Goal: Transaction & Acquisition: Purchase product/service

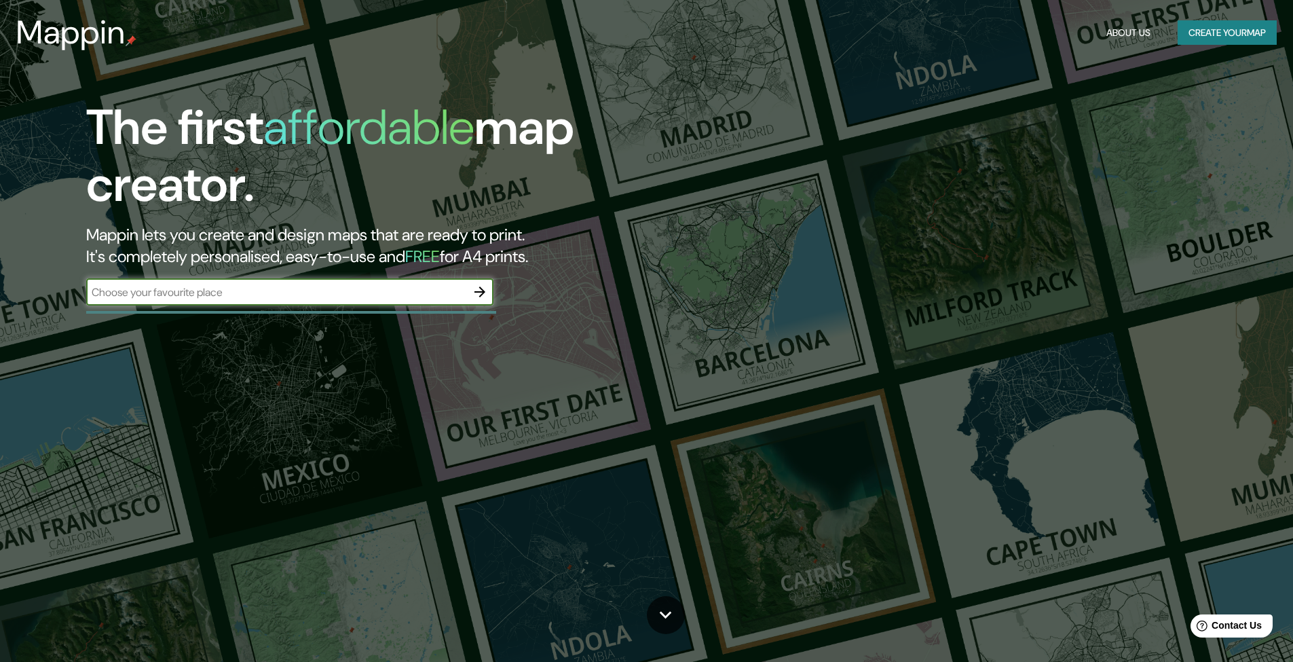
click at [406, 288] on input "text" at bounding box center [276, 292] width 380 height 16
type input "Merida"
click at [470, 296] on button "button" at bounding box center [479, 291] width 27 height 27
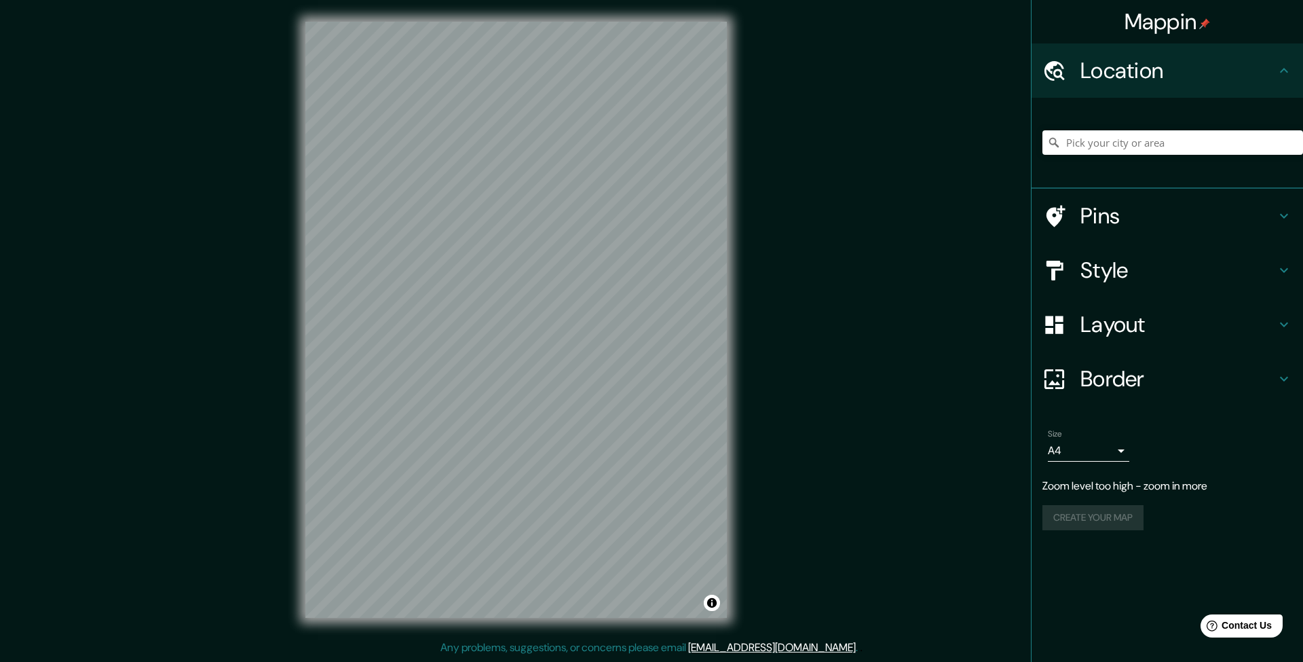
click at [740, 247] on div "© Mapbox © OpenStreetMap Improve this map" at bounding box center [516, 319] width 465 height 639
click at [1072, 138] on input "Pick your city or area" at bounding box center [1172, 142] width 261 height 24
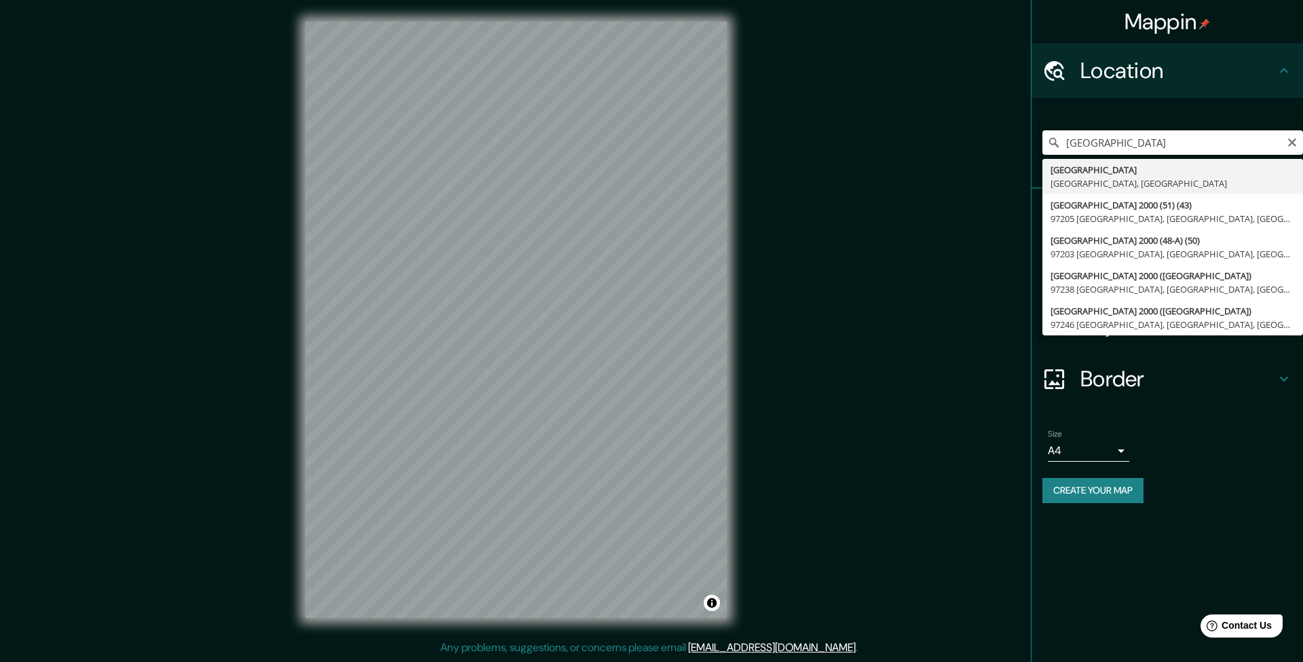
type input "[GEOGRAPHIC_DATA], [GEOGRAPHIC_DATA], [GEOGRAPHIC_DATA]"
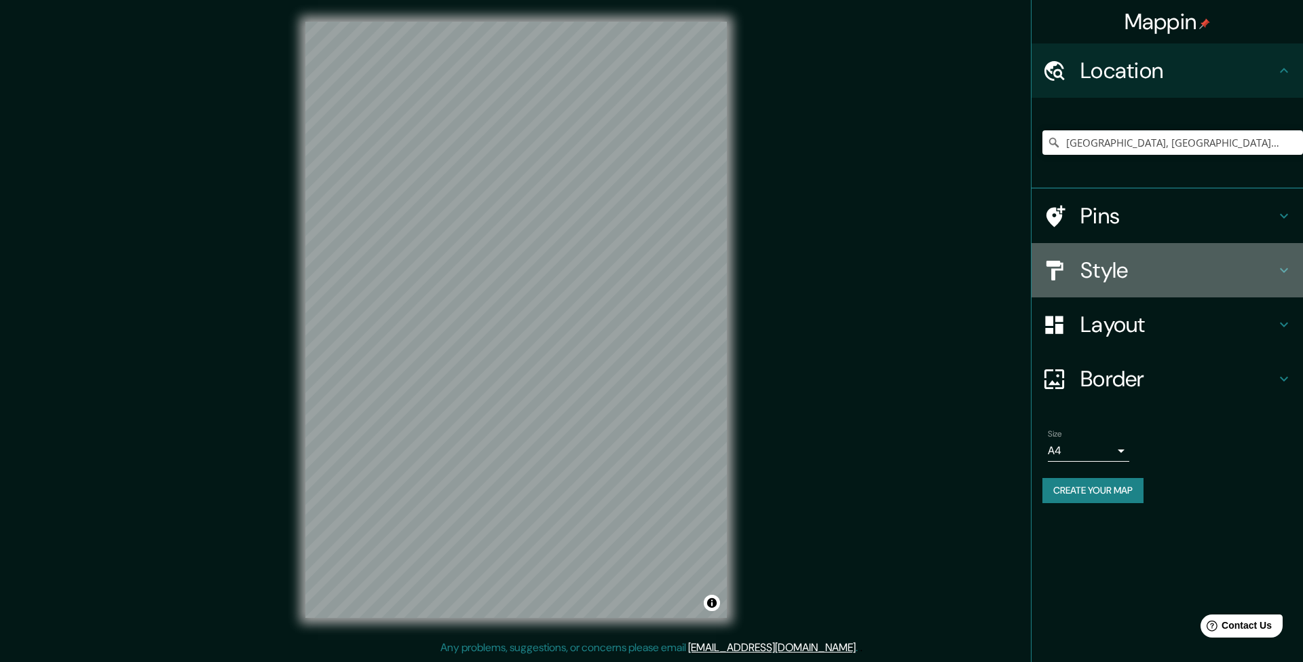
click at [1114, 264] on h4 "Style" at bounding box center [1177, 270] width 195 height 27
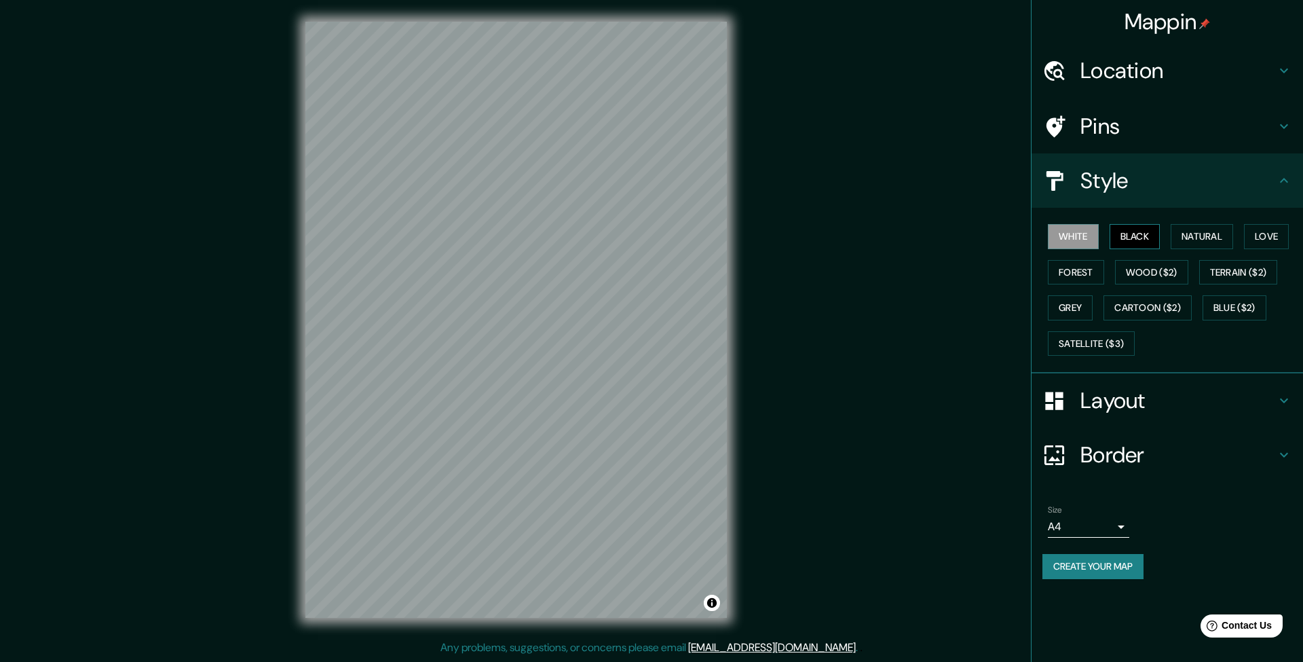
click at [1138, 234] on button "Black" at bounding box center [1135, 236] width 51 height 25
click at [1197, 227] on button "Natural" at bounding box center [1202, 236] width 62 height 25
click at [1258, 227] on button "Love" at bounding box center [1266, 236] width 45 height 25
click at [1230, 279] on button "Terrain ($2)" at bounding box center [1238, 272] width 79 height 25
click at [1164, 270] on button "Wood ($2)" at bounding box center [1151, 272] width 73 height 25
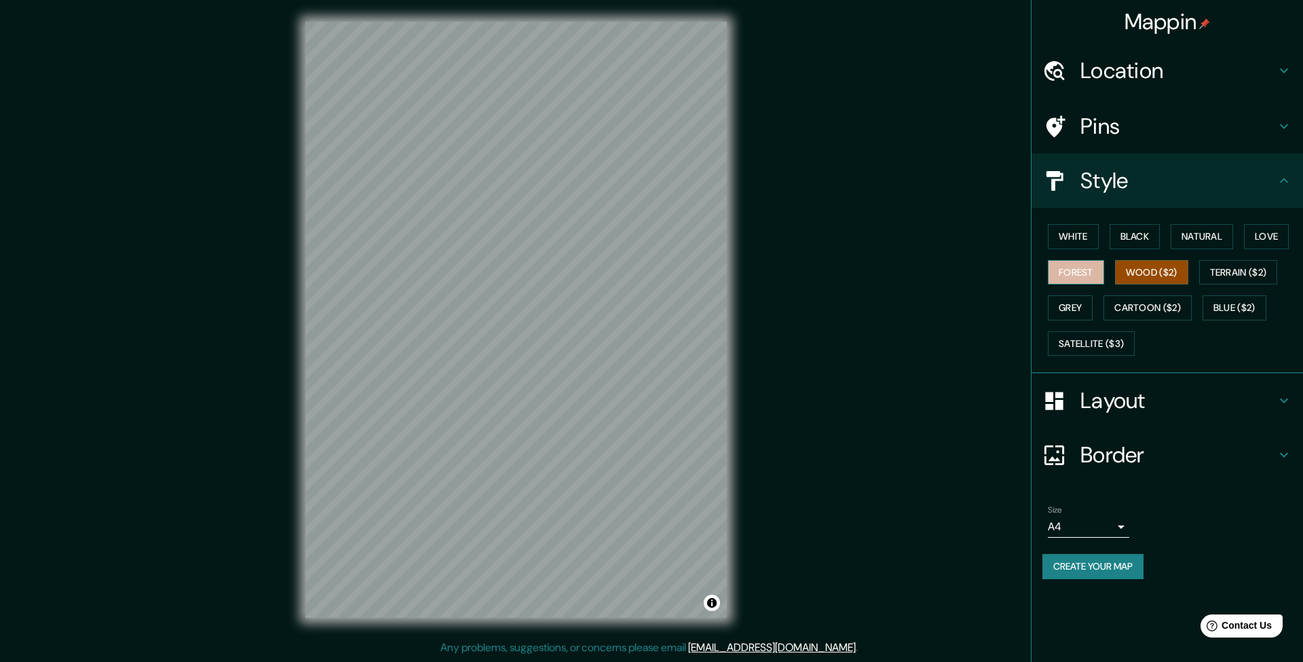
click at [1087, 267] on button "Forest" at bounding box center [1076, 272] width 56 height 25
click at [1077, 300] on button "Grey" at bounding box center [1070, 307] width 45 height 25
click at [1131, 298] on button "Cartoon ($2)" at bounding box center [1148, 307] width 88 height 25
click at [1212, 297] on button "Blue ($2)" at bounding box center [1235, 307] width 64 height 25
click at [1102, 355] on div "White Black Natural Love Forest Wood ($2) Terrain ($2) Grey Cartoon ($2) Blue (…" at bounding box center [1172, 290] width 261 height 143
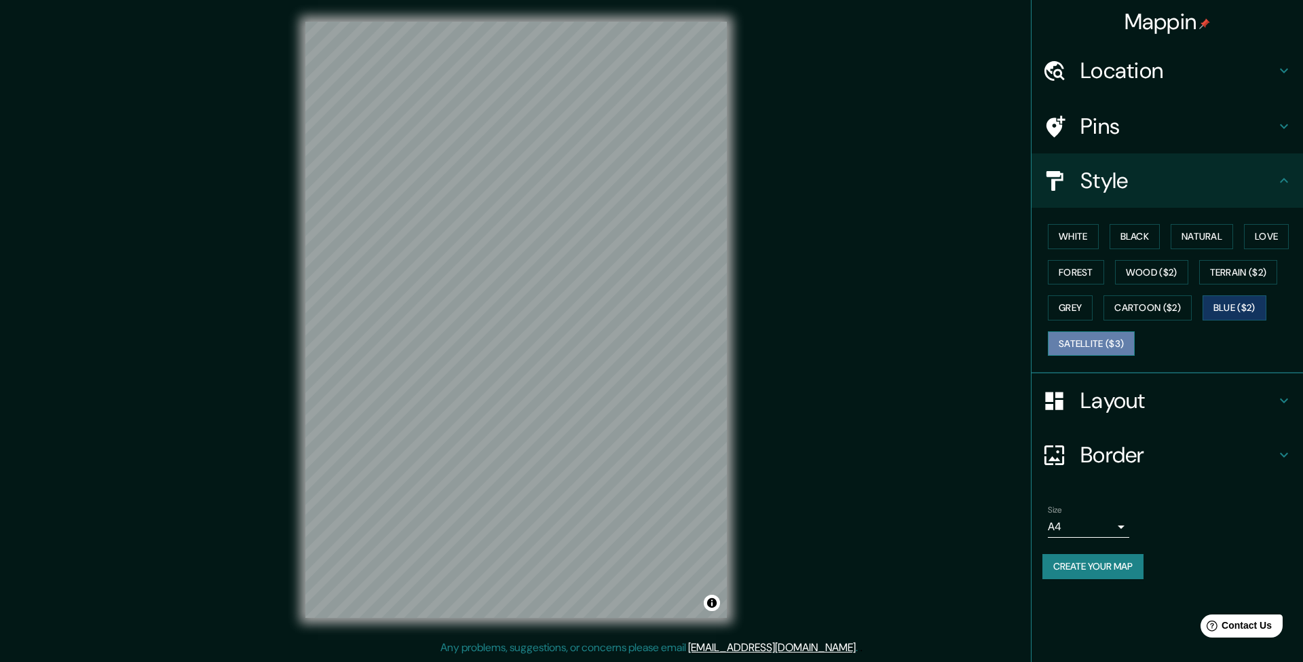
click at [1095, 341] on button "Satellite ($3)" at bounding box center [1091, 343] width 87 height 25
click at [1076, 269] on button "Forest" at bounding box center [1076, 272] width 56 height 25
click at [1104, 396] on h4 "Layout" at bounding box center [1177, 400] width 195 height 27
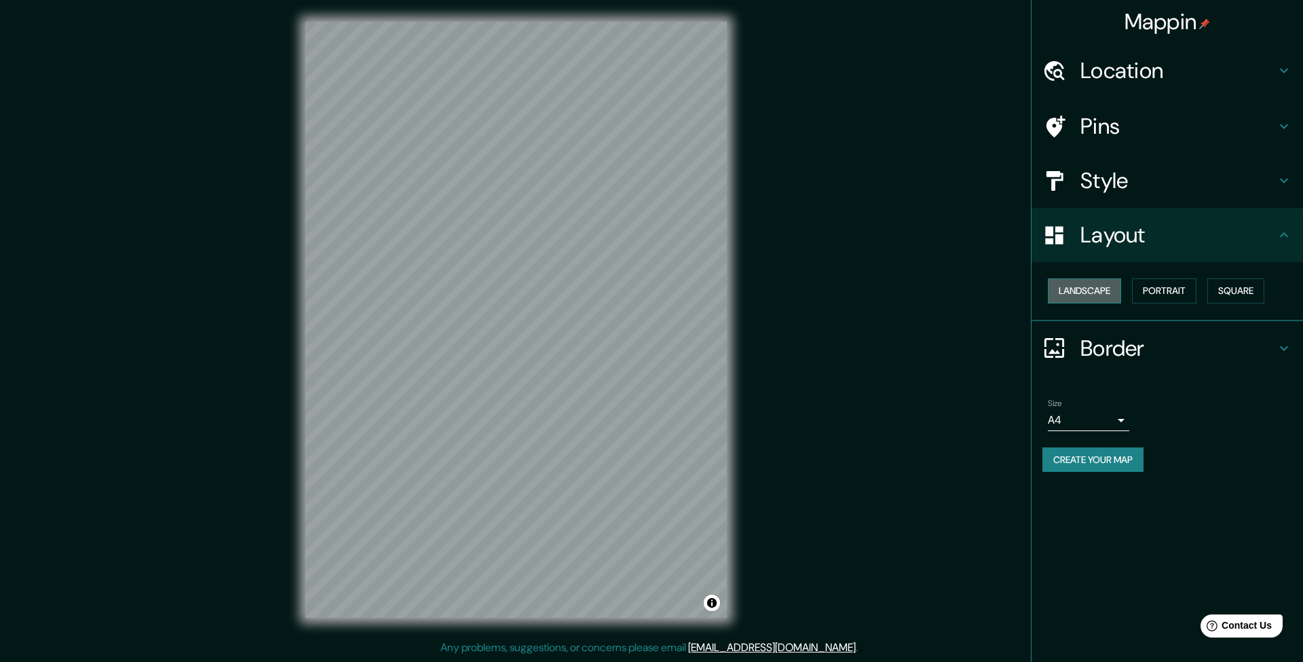
click at [1096, 297] on button "Landscape" at bounding box center [1084, 290] width 73 height 25
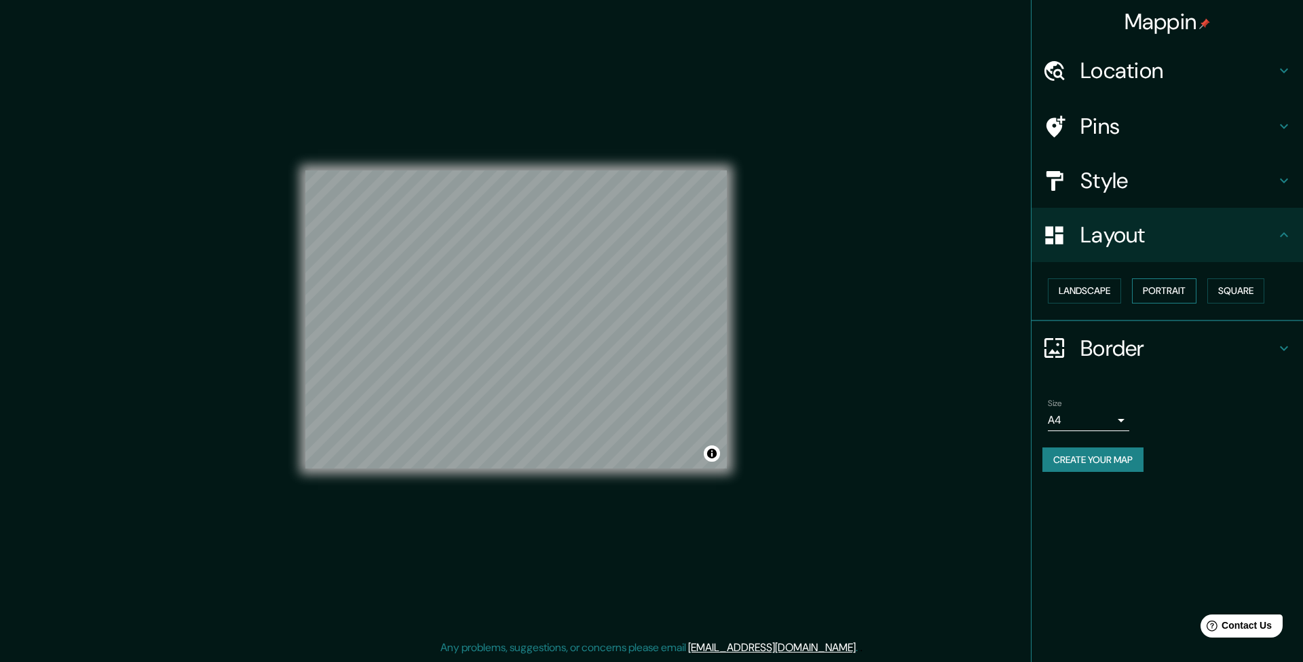
click at [1164, 287] on button "Portrait" at bounding box center [1164, 290] width 64 height 25
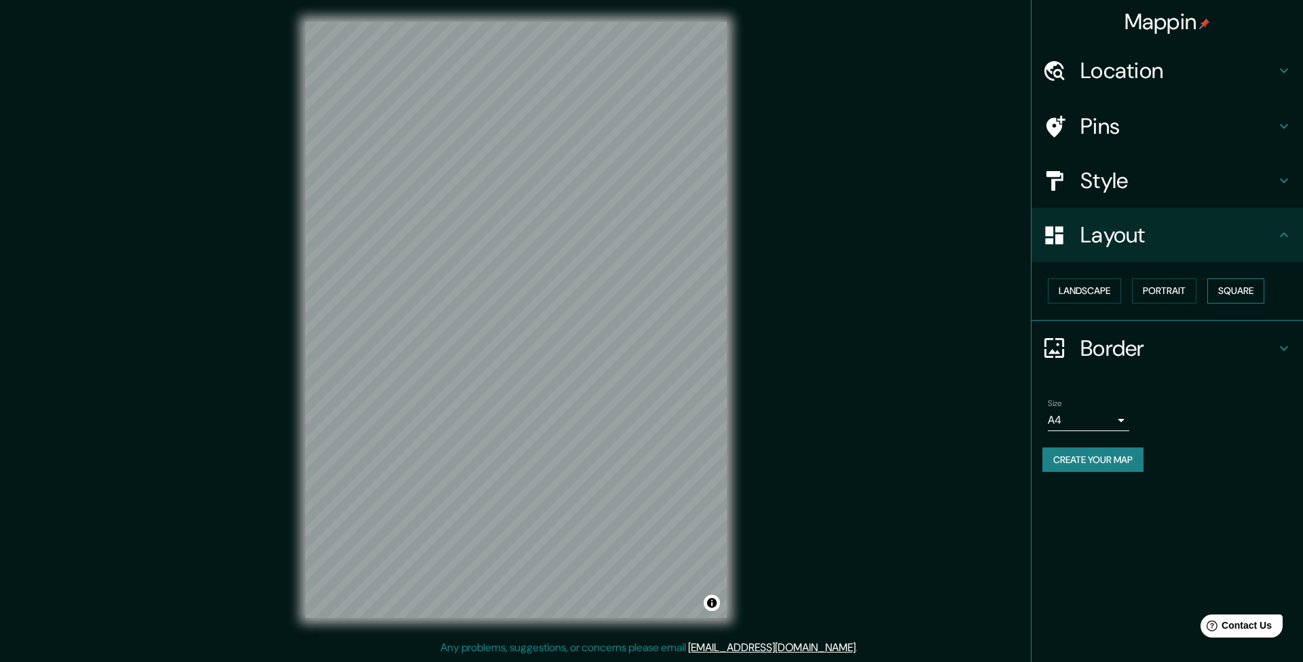
click at [1243, 283] on button "Square" at bounding box center [1235, 290] width 57 height 25
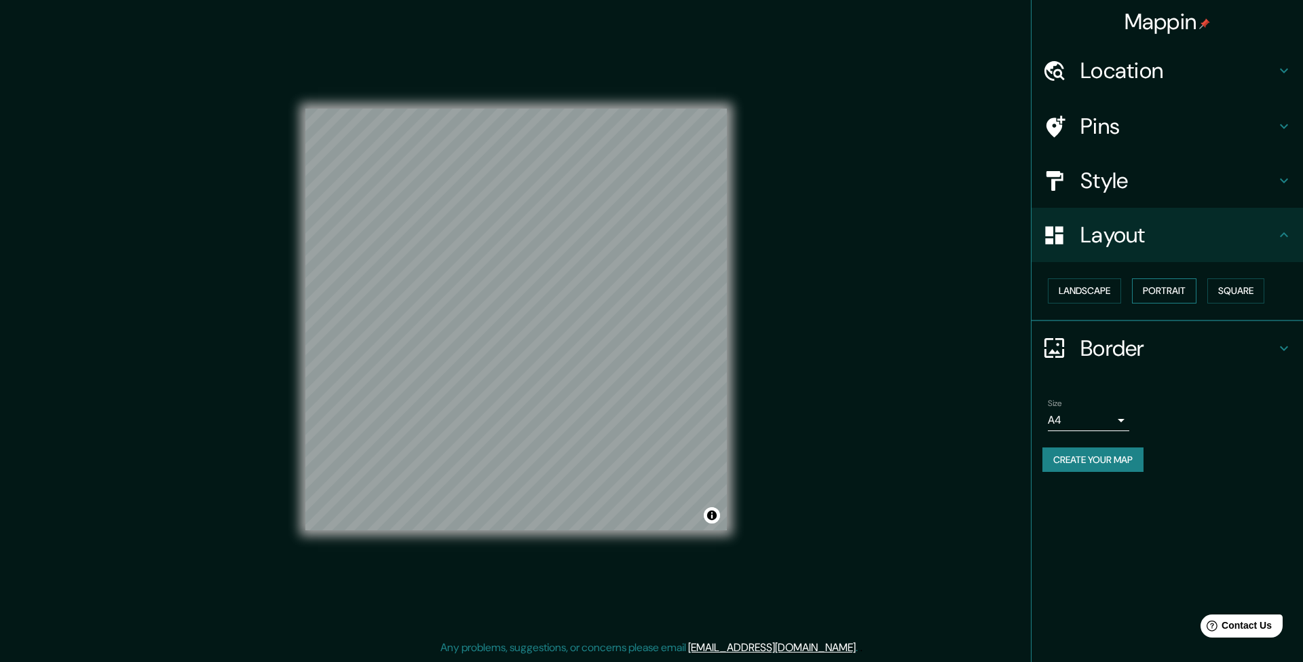
click at [1167, 278] on button "Portrait" at bounding box center [1164, 290] width 64 height 25
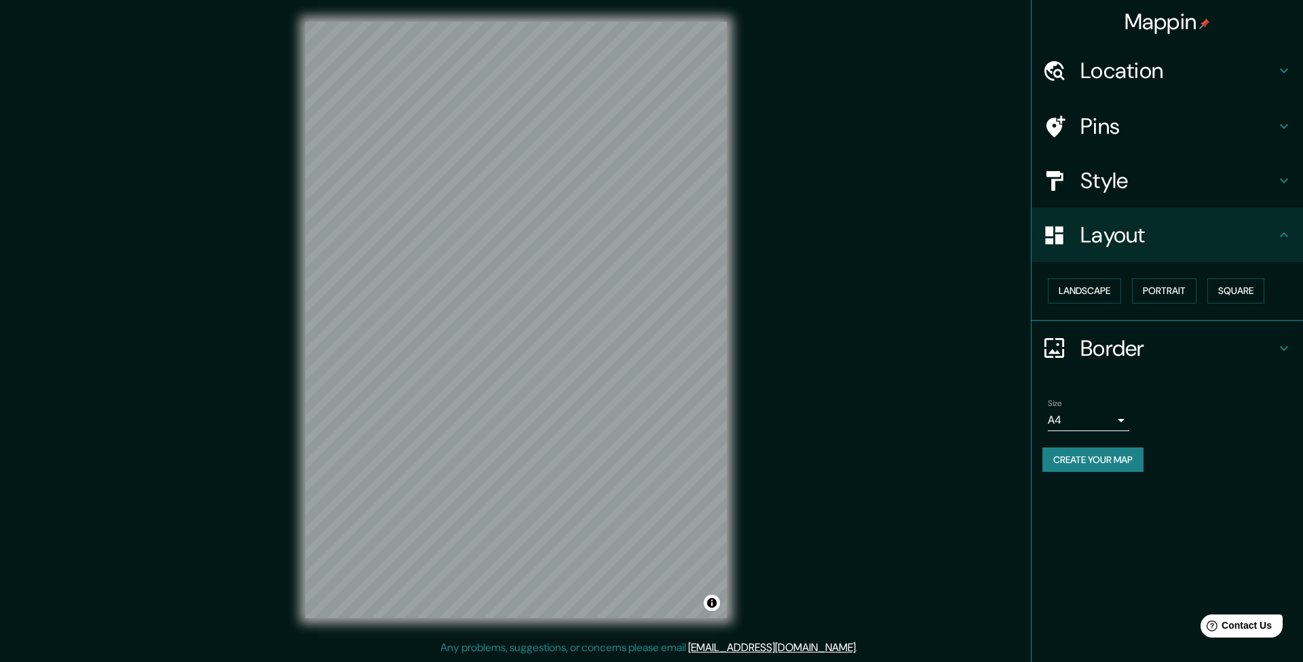
click at [1108, 346] on h4 "Border" at bounding box center [1177, 348] width 195 height 27
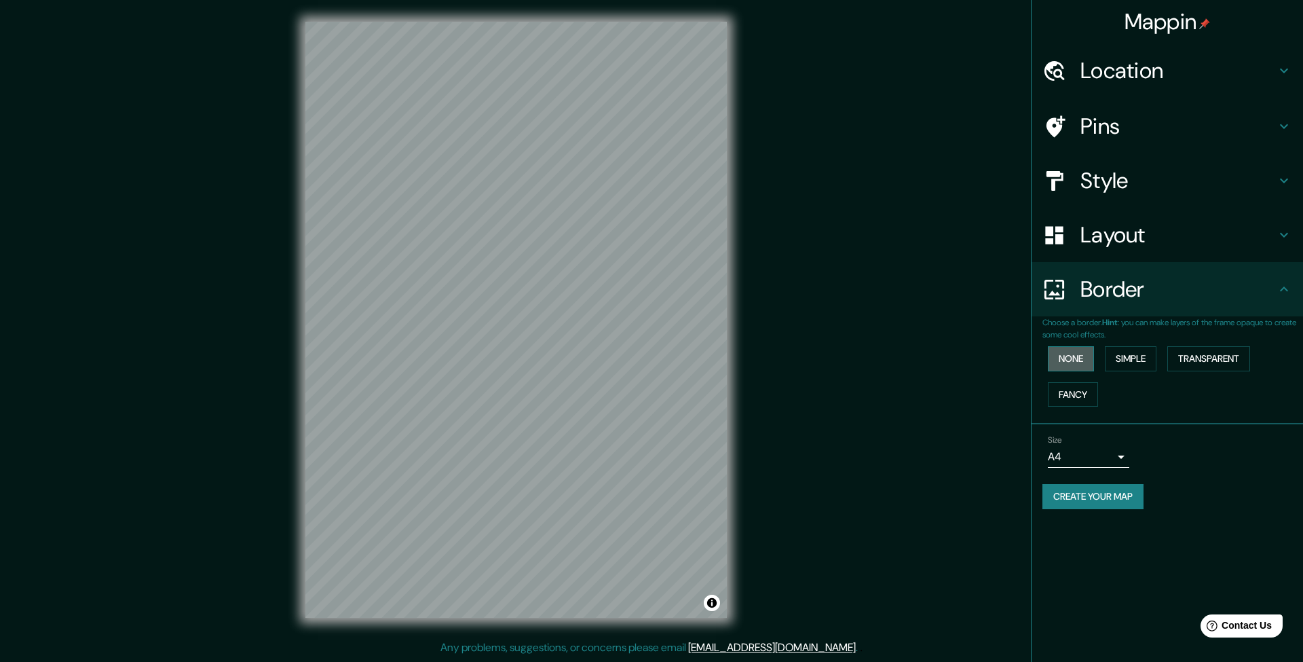
click at [1078, 362] on button "None" at bounding box center [1071, 358] width 46 height 25
click at [1116, 352] on button "Simple" at bounding box center [1131, 358] width 52 height 25
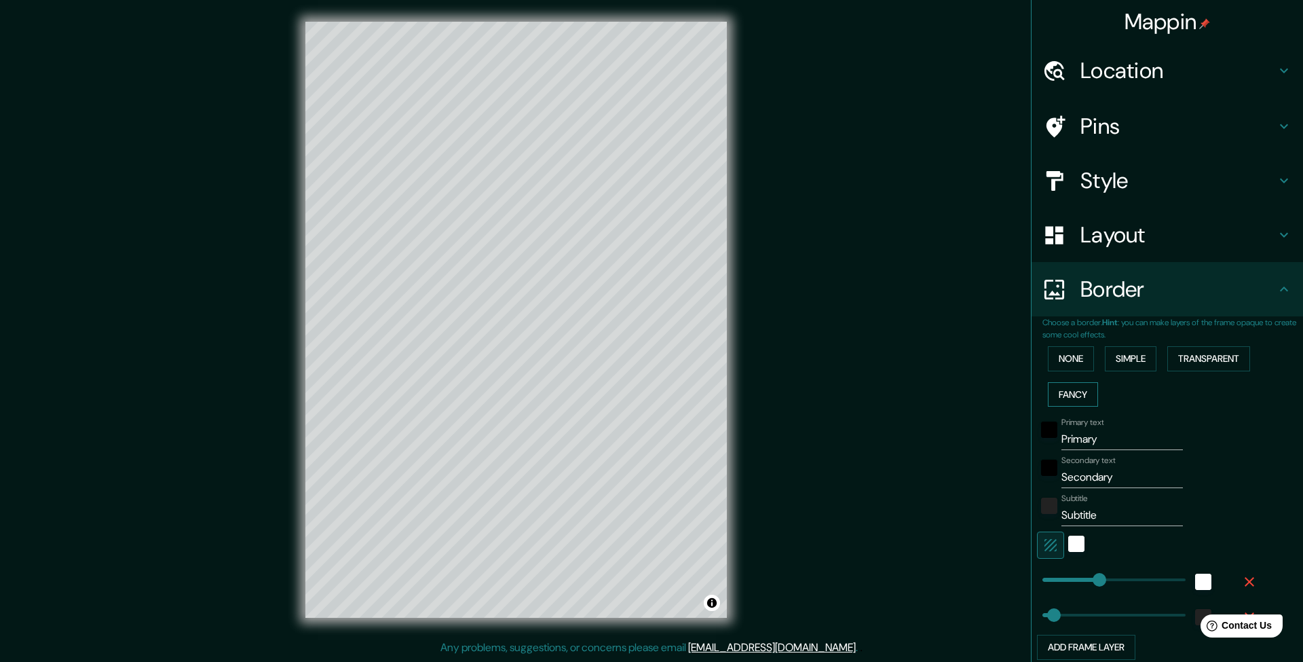
click at [1063, 387] on button "Fancy" at bounding box center [1073, 394] width 50 height 25
click at [1057, 353] on button "None" at bounding box center [1071, 358] width 46 height 25
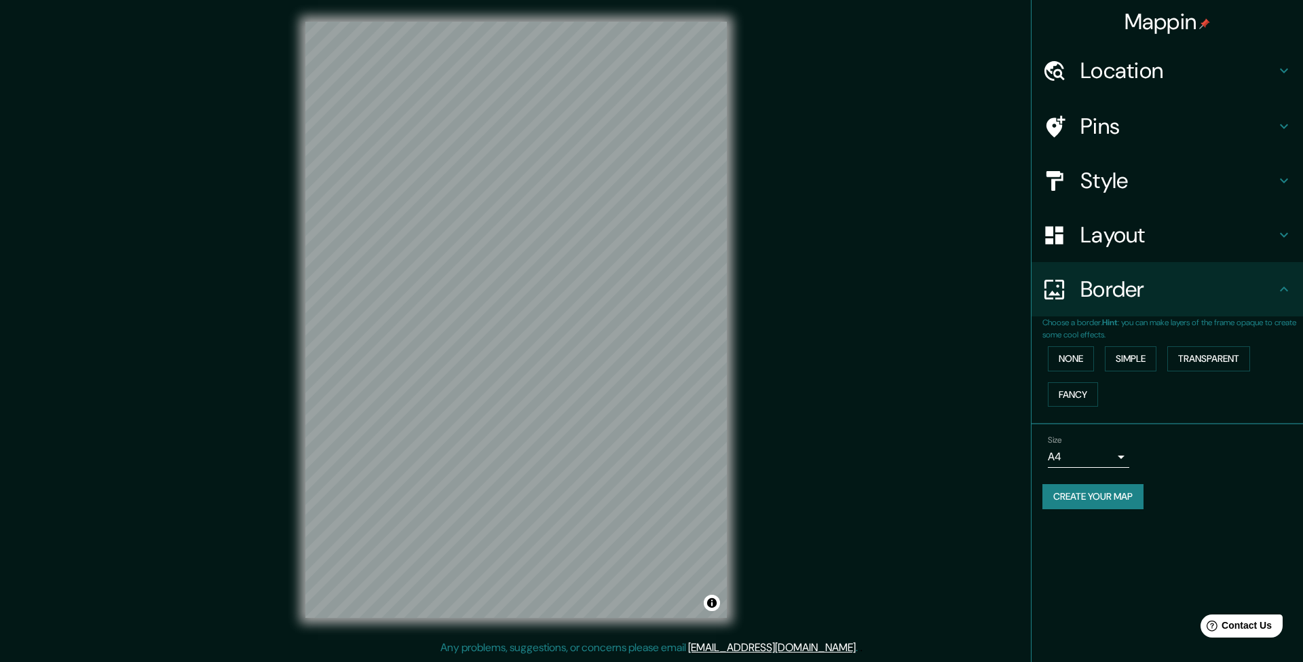
click at [1097, 126] on h4 "Pins" at bounding box center [1177, 126] width 195 height 27
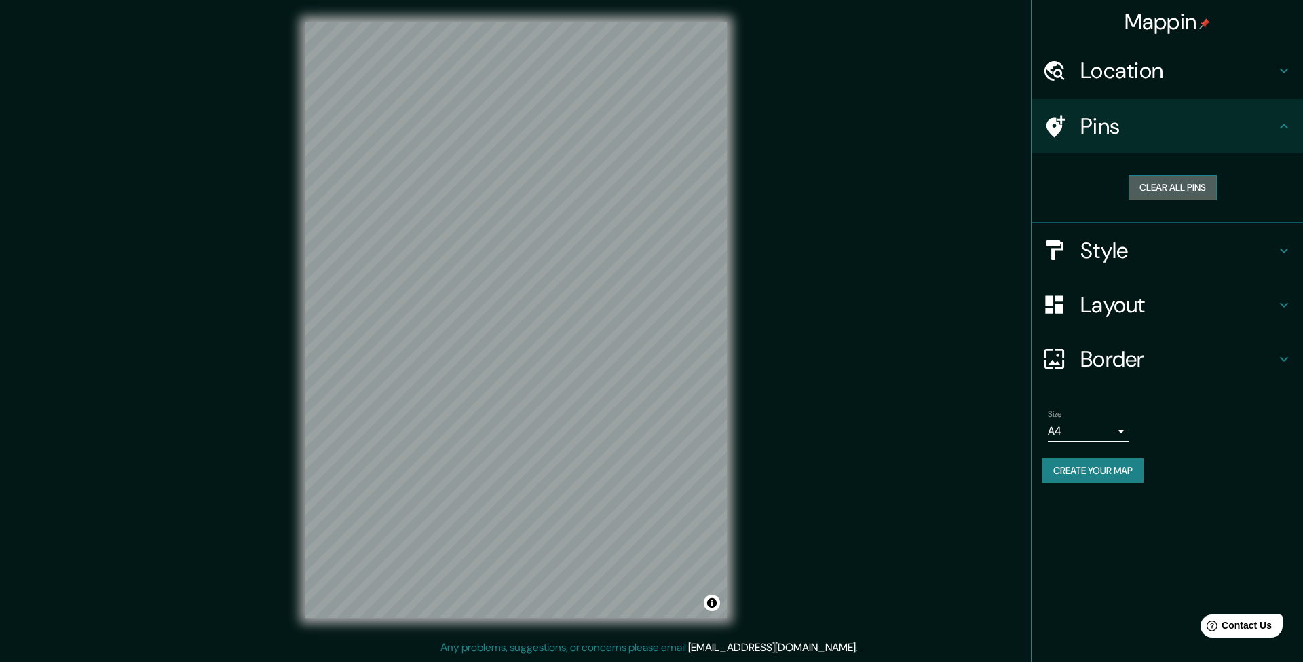
click at [1158, 190] on button "Clear all pins" at bounding box center [1173, 187] width 88 height 25
click at [1077, 433] on body "Mappin Location [GEOGRAPHIC_DATA], [GEOGRAPHIC_DATA], [GEOGRAPHIC_DATA] Pins Cl…" at bounding box center [651, 331] width 1303 height 662
click at [1079, 508] on li "A1 ($2.50)" at bounding box center [1088, 504] width 81 height 24
click at [1077, 417] on body "Mappin Location [GEOGRAPHIC_DATA], [GEOGRAPHIC_DATA], [GEOGRAPHIC_DATA] Pins Cl…" at bounding box center [651, 331] width 1303 height 662
click at [1073, 483] on li "A3" at bounding box center [1088, 480] width 81 height 24
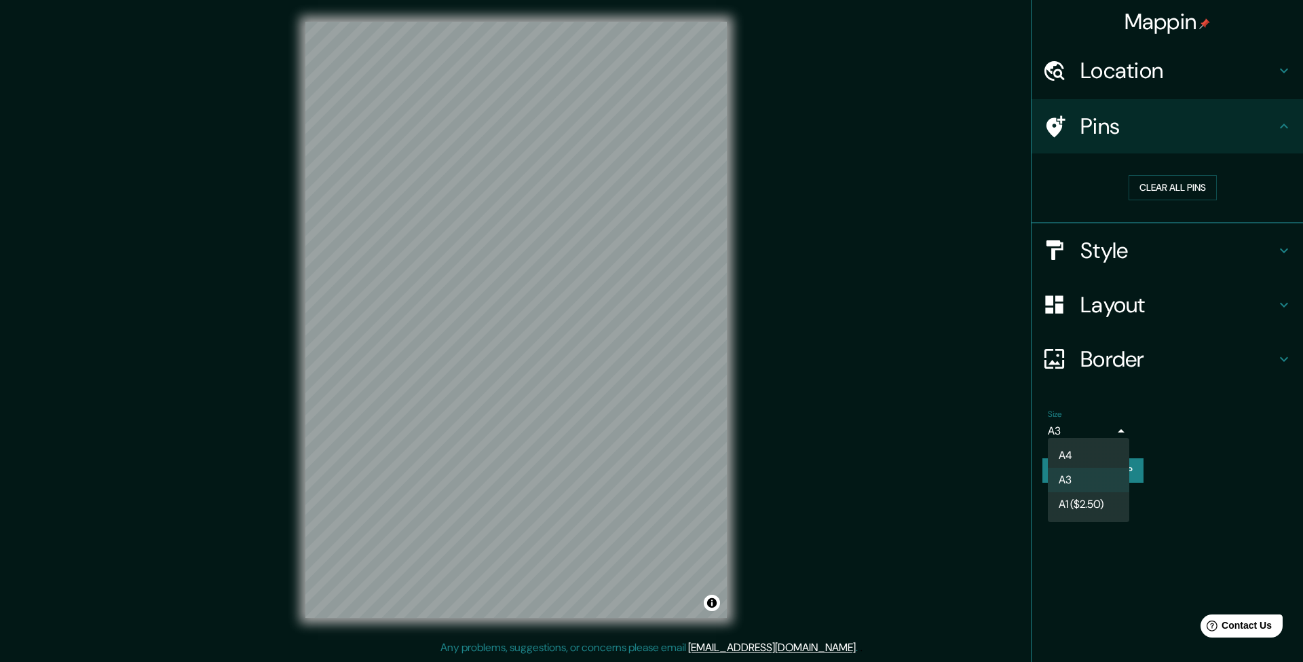
click at [1087, 432] on body "Mappin Location [GEOGRAPHIC_DATA], [GEOGRAPHIC_DATA], [GEOGRAPHIC_DATA] Pins Cl…" at bounding box center [651, 331] width 1303 height 662
click at [1074, 456] on li "A4" at bounding box center [1088, 455] width 81 height 24
type input "single"
click at [1072, 247] on div at bounding box center [1061, 250] width 38 height 24
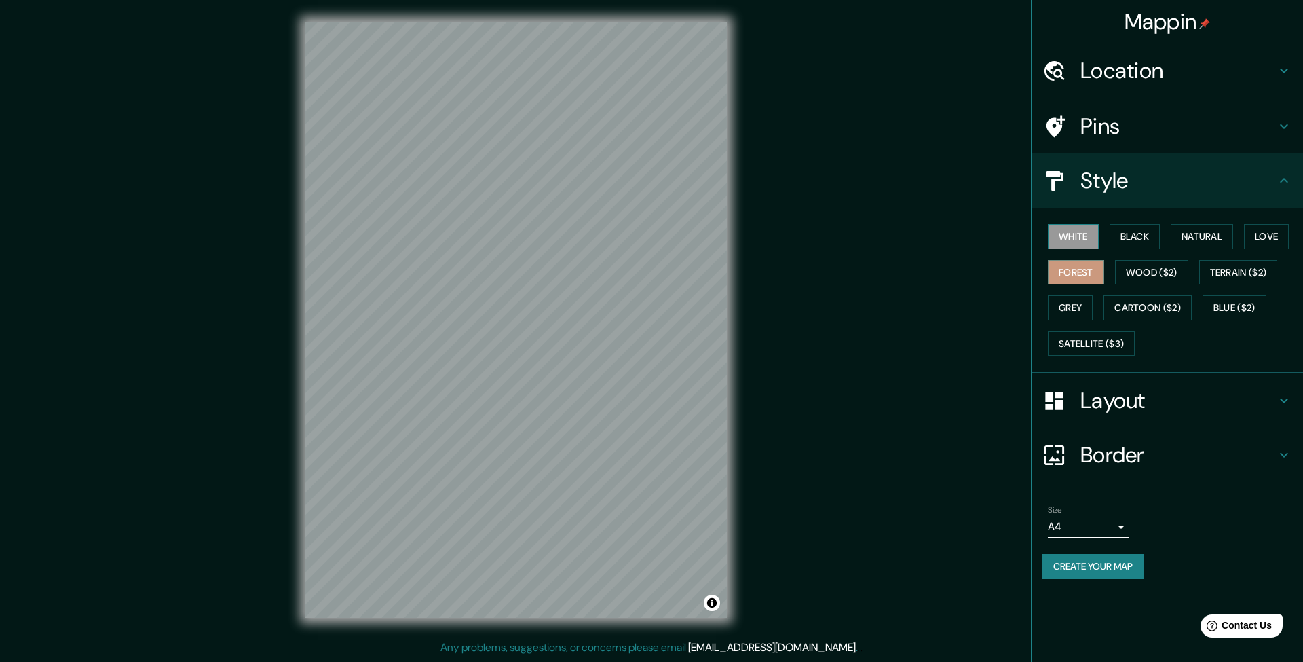
click at [1074, 231] on button "White" at bounding box center [1073, 236] width 51 height 25
click at [1152, 233] on button "Black" at bounding box center [1135, 236] width 51 height 25
click at [1217, 233] on button "Natural" at bounding box center [1202, 236] width 62 height 25
click at [1270, 233] on button "Love" at bounding box center [1266, 236] width 45 height 25
click at [1066, 269] on button "Forest" at bounding box center [1076, 272] width 56 height 25
